Goal: Find specific page/section: Find specific page/section

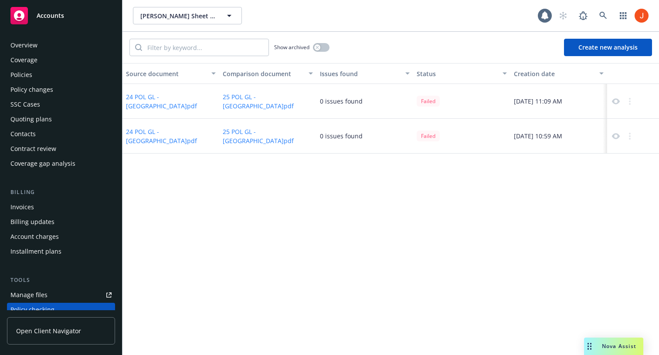
scroll to position [118, 0]
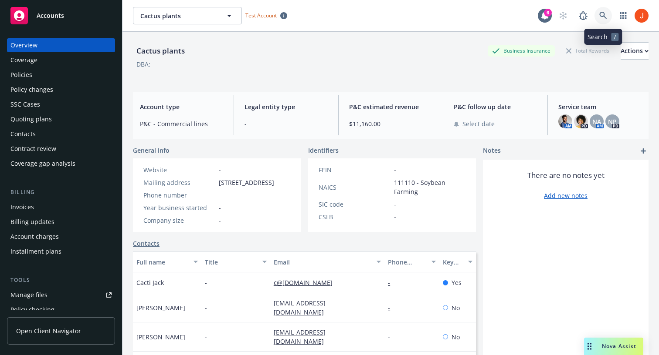
click at [606, 21] on link at bounding box center [602, 15] width 17 height 17
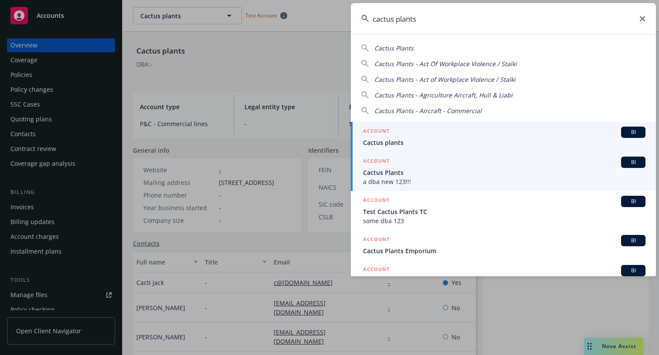
type input "cactus plants"
click at [424, 167] on div "ACCOUNT BI" at bounding box center [504, 162] width 282 height 11
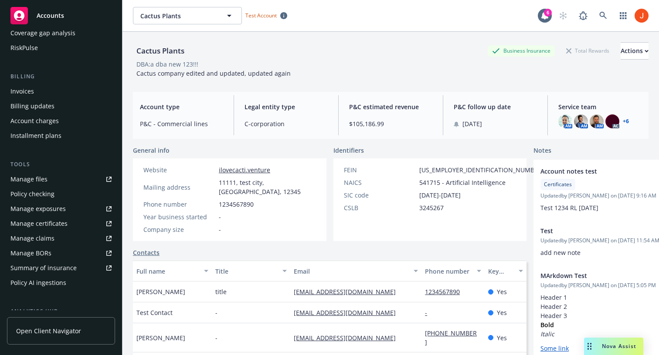
scroll to position [257, 0]
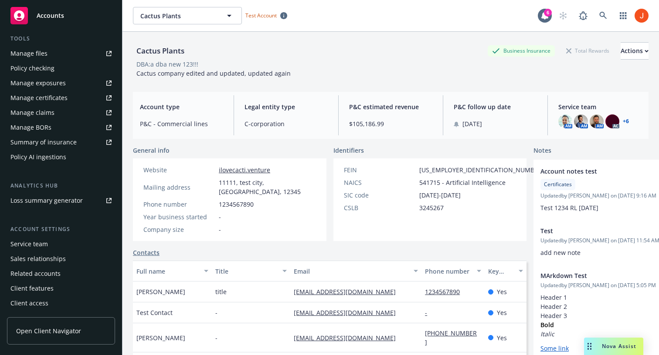
click at [49, 98] on div "Manage certificates" at bounding box center [38, 98] width 57 height 14
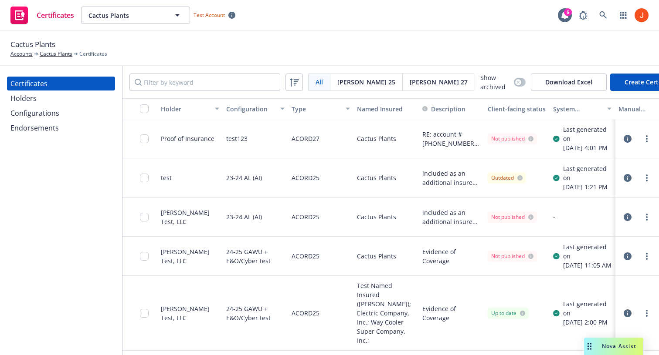
click at [39, 90] on div "Certificates" at bounding box center [28, 84] width 37 height 14
click at [35, 98] on div "Holders" at bounding box center [23, 98] width 26 height 14
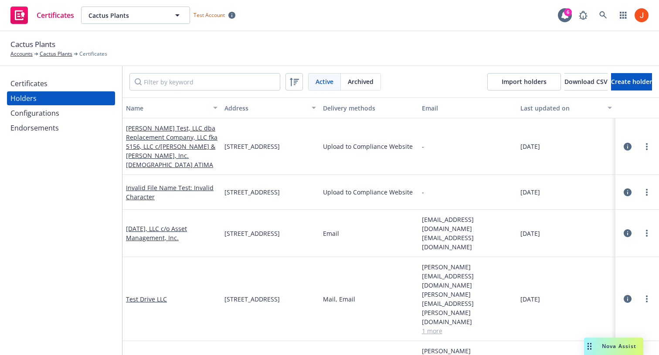
click at [627, 145] on icon "button" at bounding box center [627, 147] width 8 height 8
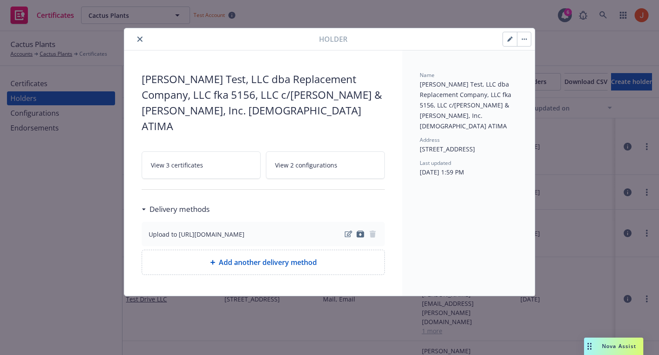
click at [586, 219] on div "[PERSON_NAME] Test, LLC dba Replacement Company, LLC fka 5156, LLC c/[PERSON_NA…" at bounding box center [329, 177] width 659 height 355
click at [632, 185] on div "[PERSON_NAME] Test, LLC dba Replacement Company, LLC fka 5156, LLC c/[PERSON_NA…" at bounding box center [329, 177] width 659 height 355
click at [139, 41] on icon "close" at bounding box center [139, 39] width 5 height 5
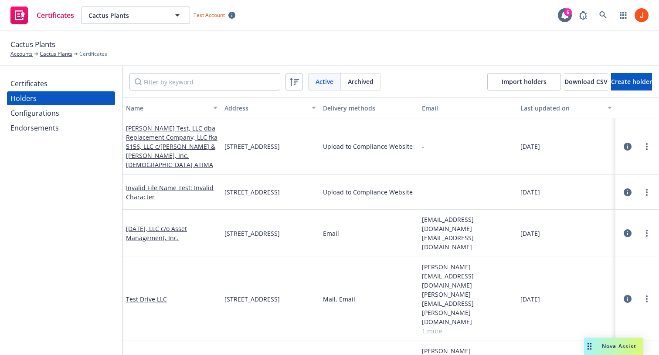
click at [627, 189] on icon "button" at bounding box center [627, 193] width 8 height 8
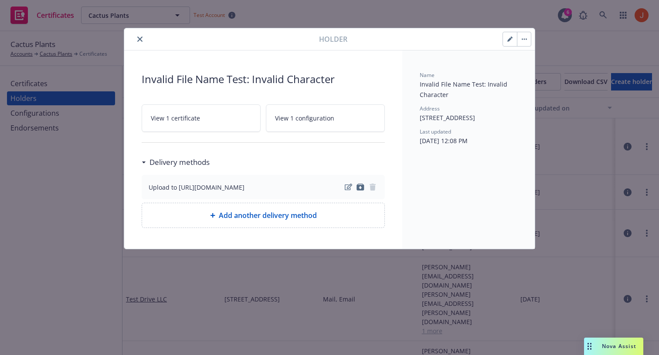
click at [141, 41] on icon "close" at bounding box center [139, 39] width 5 height 5
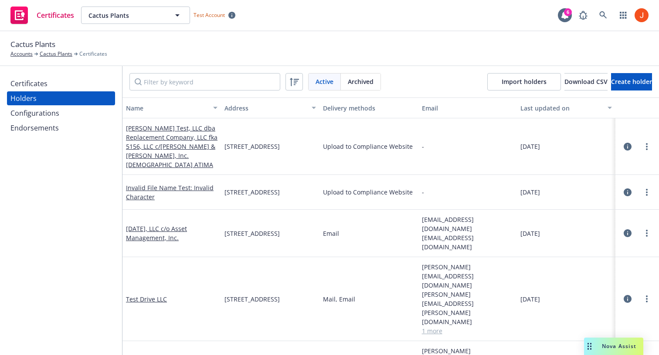
click at [627, 230] on icon "button" at bounding box center [627, 234] width 8 height 8
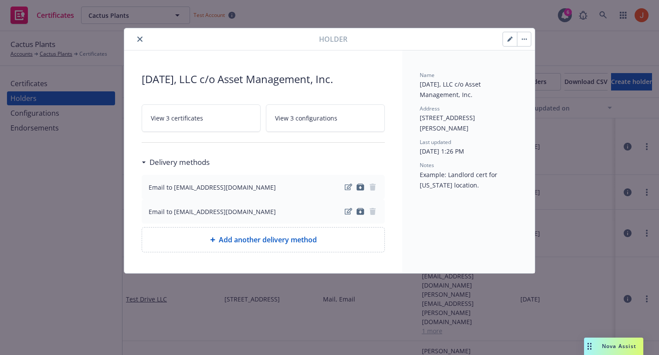
click at [143, 38] on button "close" at bounding box center [140, 39] width 10 height 10
